Goal: Navigation & Orientation: Go to known website

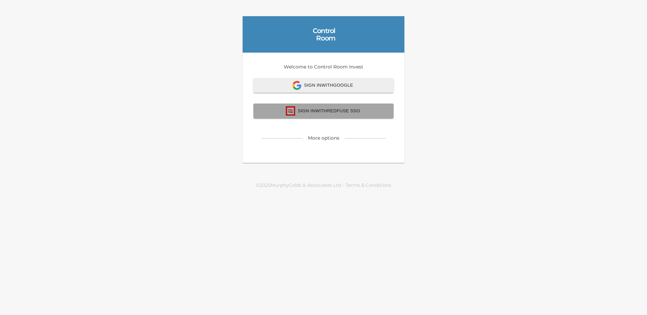
click at [343, 114] on span "Sign In with Redfuse SSO" at bounding box center [323, 110] width 125 height 9
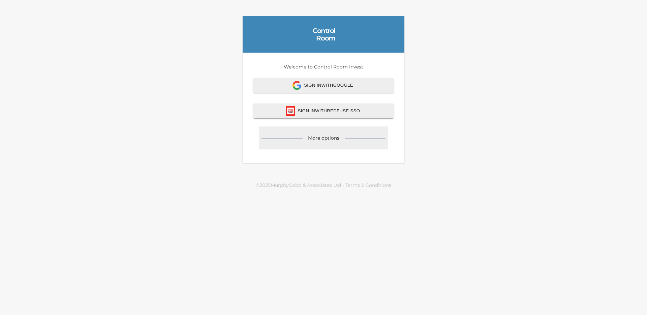
click at [326, 137] on div "More options" at bounding box center [323, 137] width 31 height 7
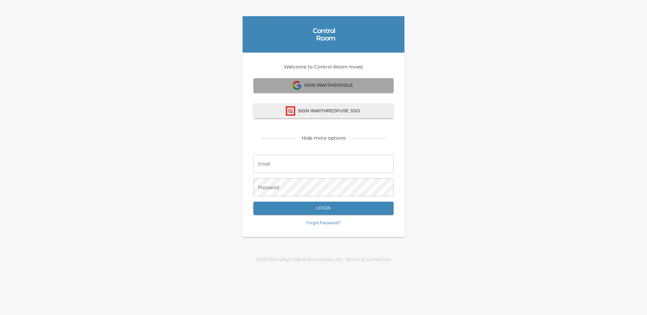
click at [319, 85] on span "Sign In with Google" at bounding box center [323, 85] width 125 height 9
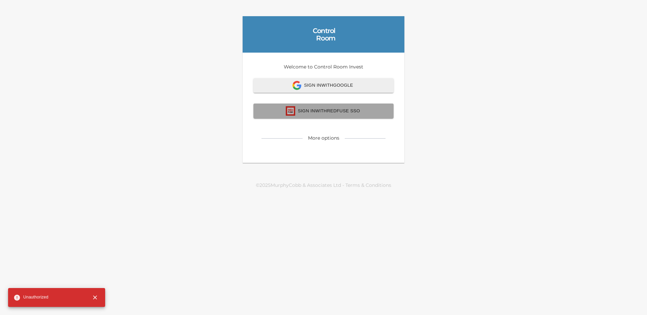
click at [328, 113] on span "Sign In with Redfuse SSO" at bounding box center [323, 110] width 125 height 9
click at [96, 50] on div "Control Room Welcome to Control Room Invest Sign In with Google Sign In with Re…" at bounding box center [323, 89] width 647 height 179
